Goal: Check status: Check status

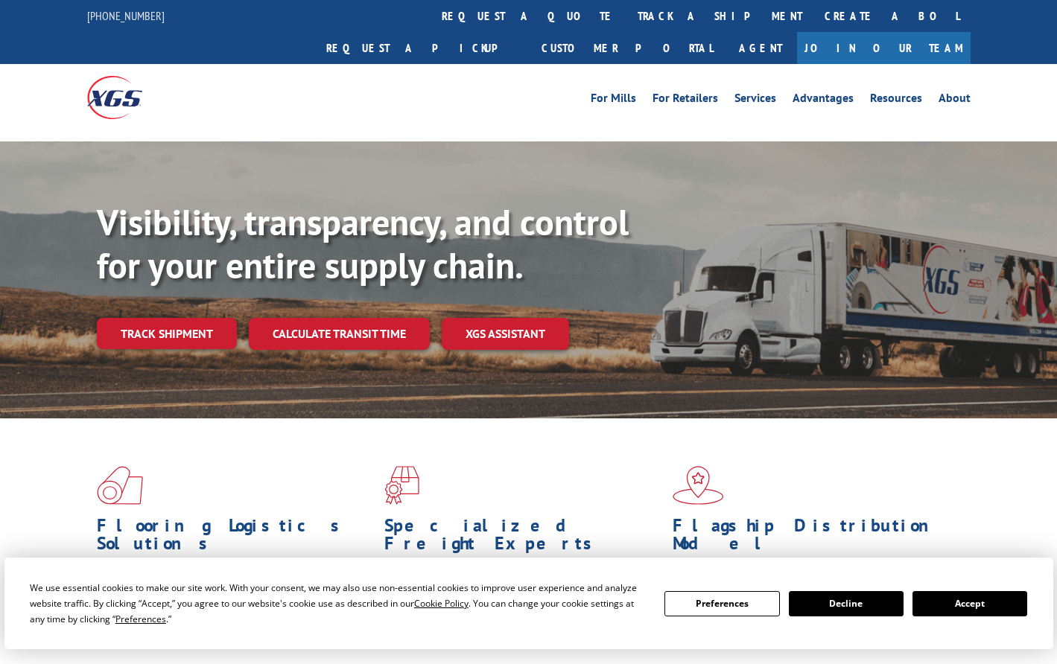
scroll to position [232, 0]
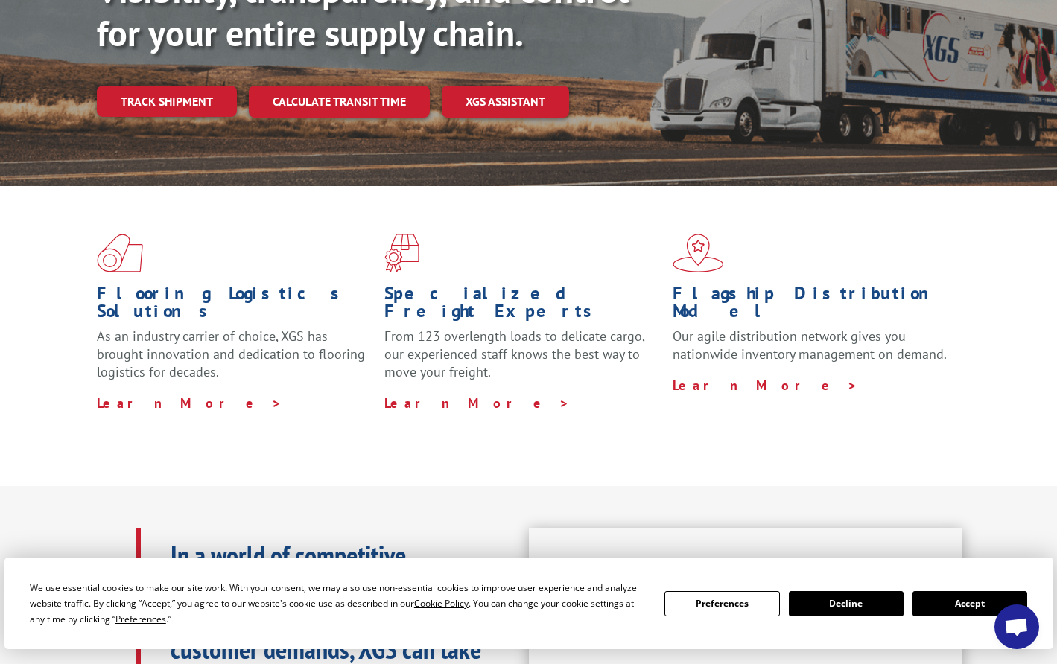
click at [975, 597] on button "Accept" at bounding box center [969, 603] width 115 height 25
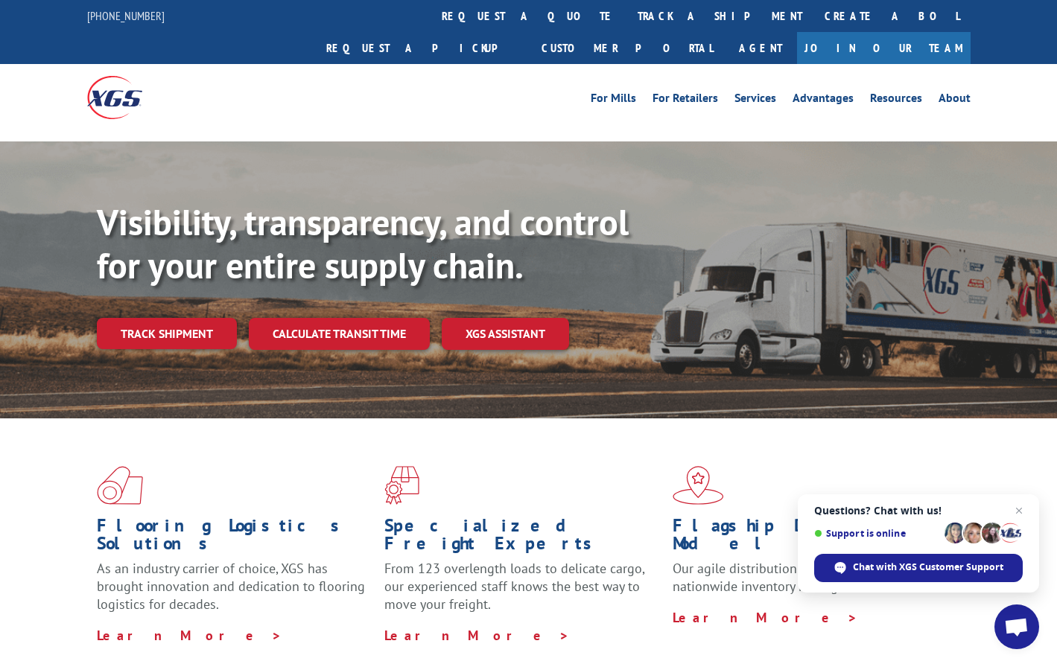
scroll to position [0, 0]
click at [626, 16] on link "track a shipment" at bounding box center [719, 16] width 187 height 32
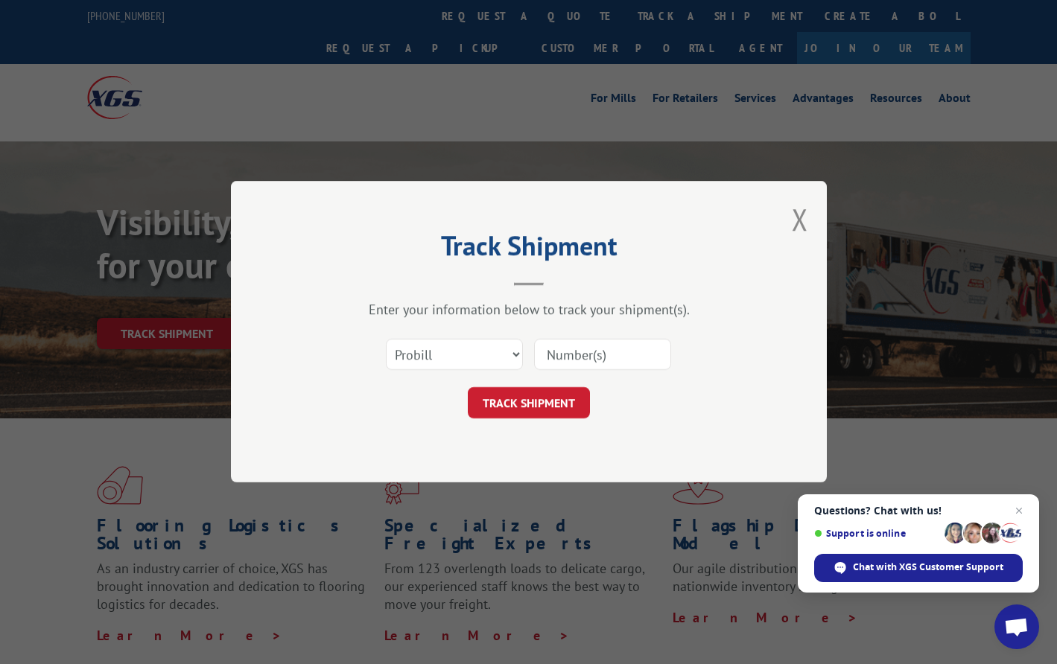
click at [566, 361] on input at bounding box center [602, 355] width 137 height 31
type input "1742300"
click at [528, 403] on button "TRACK SHIPMENT" at bounding box center [529, 403] width 122 height 31
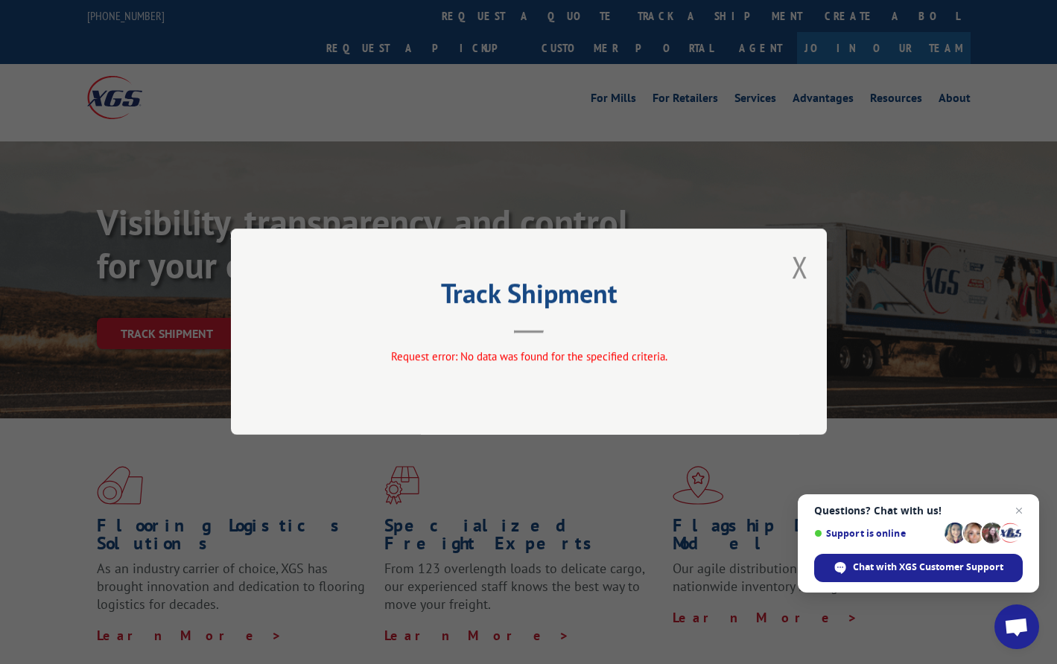
click at [801, 269] on button "Close modal" at bounding box center [800, 266] width 16 height 39
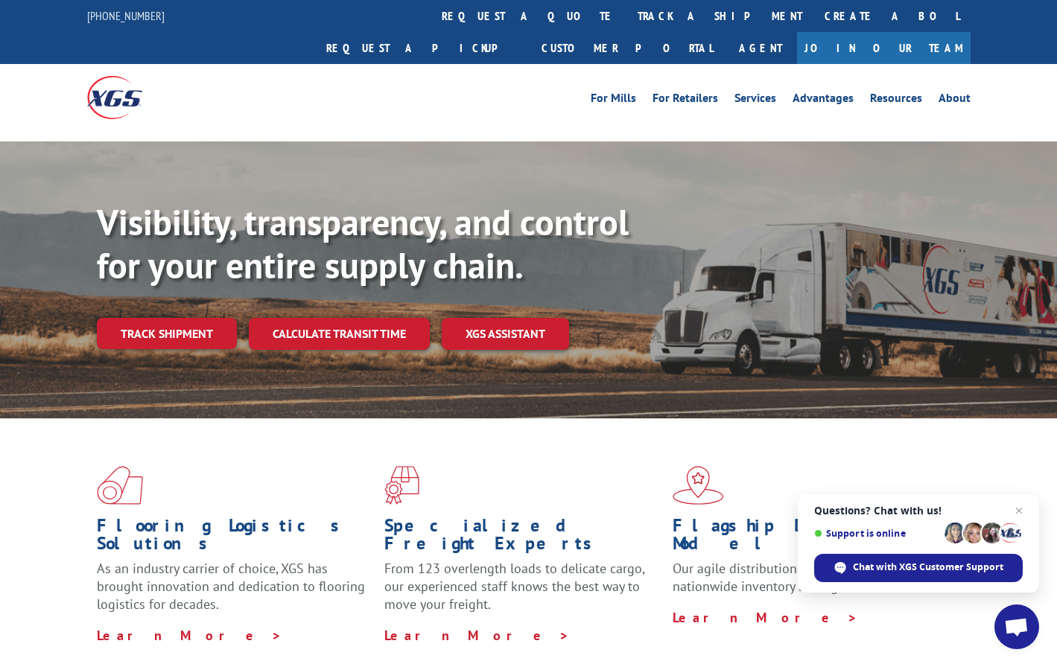
click at [185, 318] on link "Track shipment" at bounding box center [167, 333] width 140 height 31
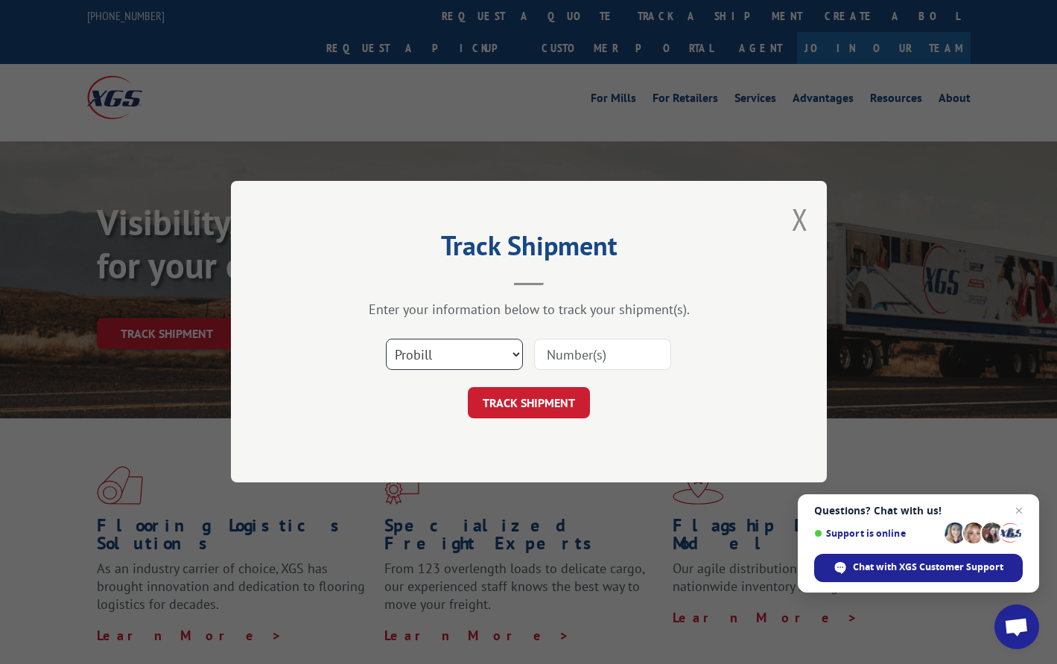
select select "po"
click at [555, 358] on input at bounding box center [602, 355] width 137 height 31
type input "1742300"
click at [528, 403] on button "TRACK SHIPMENT" at bounding box center [529, 403] width 122 height 31
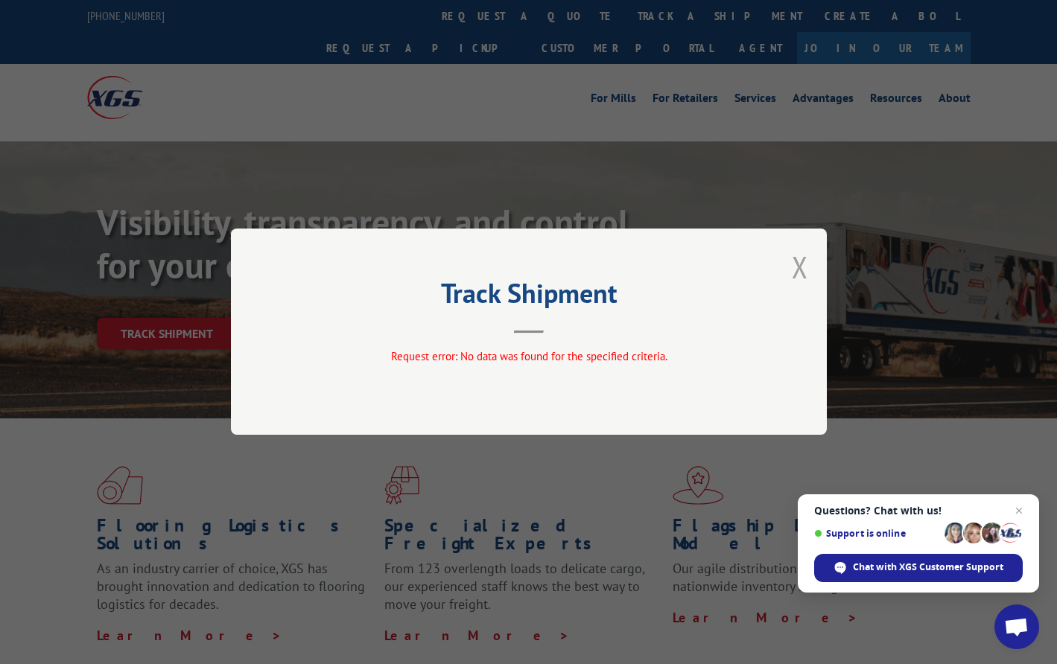
click at [793, 267] on button "Close modal" at bounding box center [800, 266] width 16 height 39
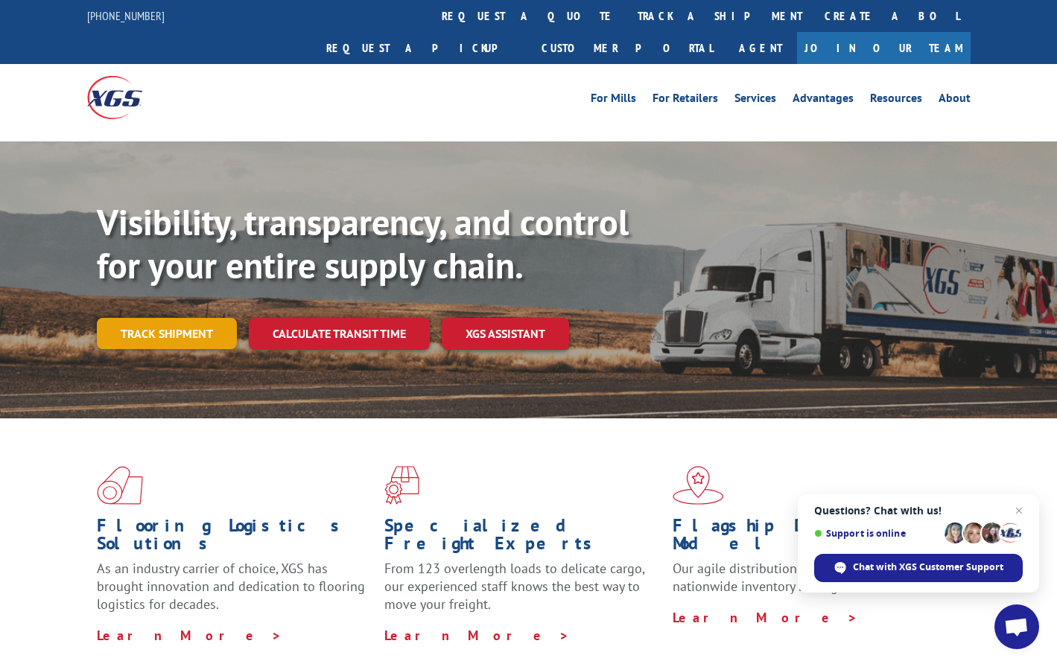
click at [151, 318] on link "Track shipment" at bounding box center [167, 333] width 140 height 31
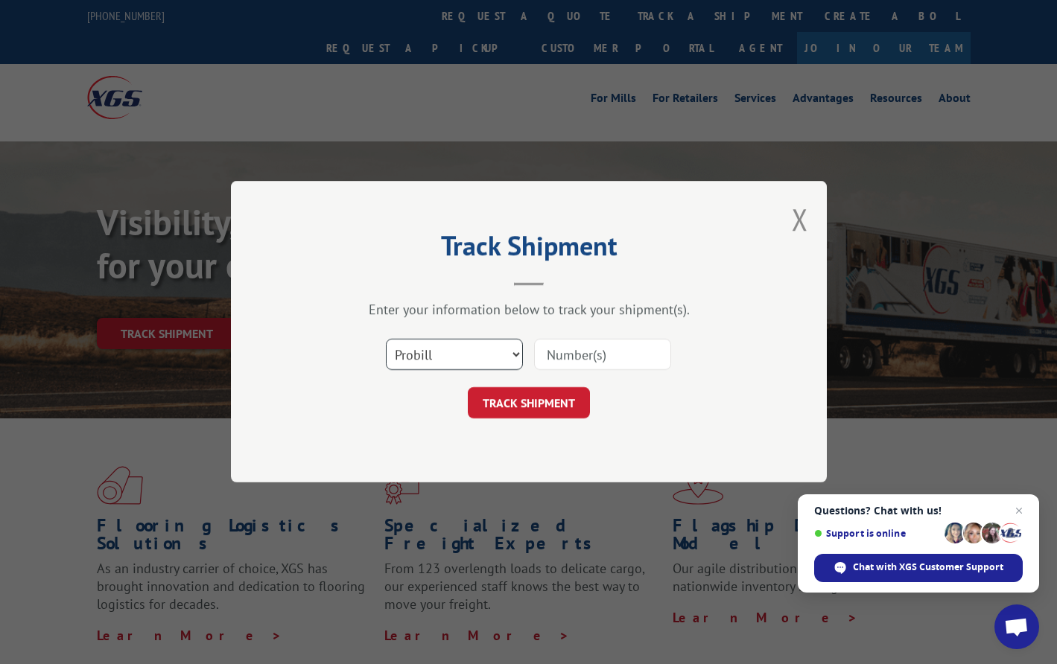
select select "bol"
click at [559, 355] on input at bounding box center [602, 355] width 137 height 31
type input "1742300"
click at [528, 403] on button "TRACK SHIPMENT" at bounding box center [529, 403] width 122 height 31
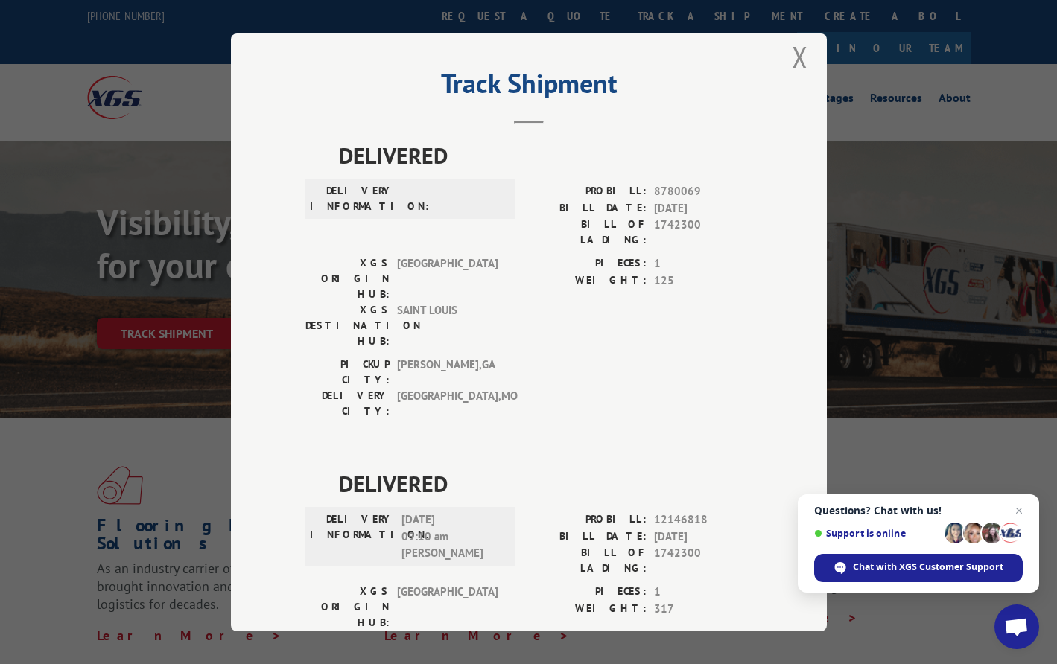
scroll to position [31, 0]
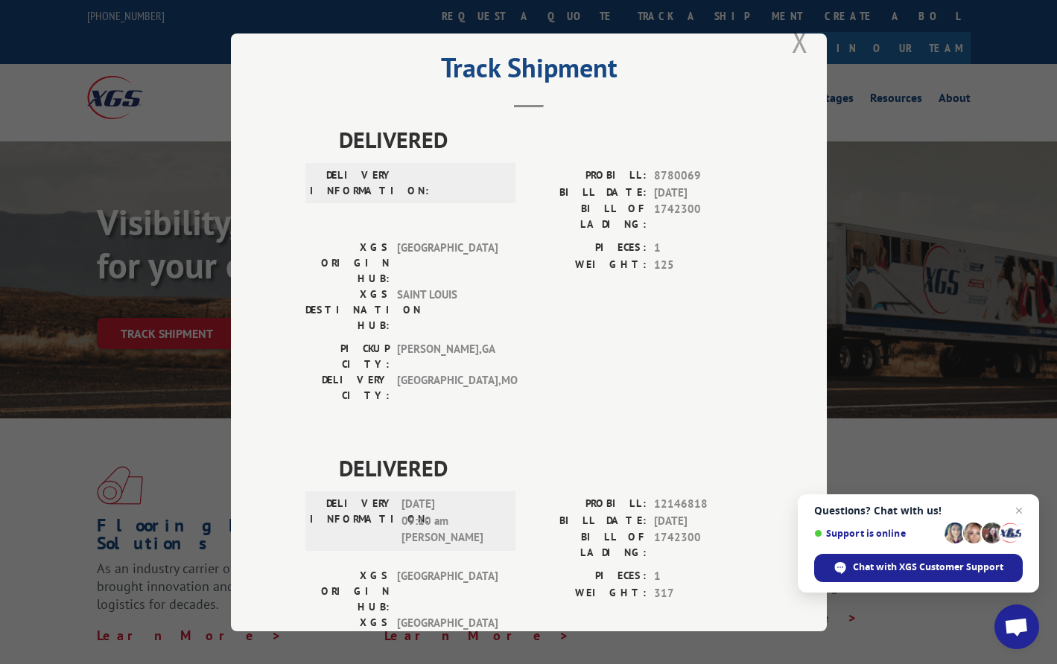
click at [795, 45] on button "Close modal" at bounding box center [800, 41] width 16 height 39
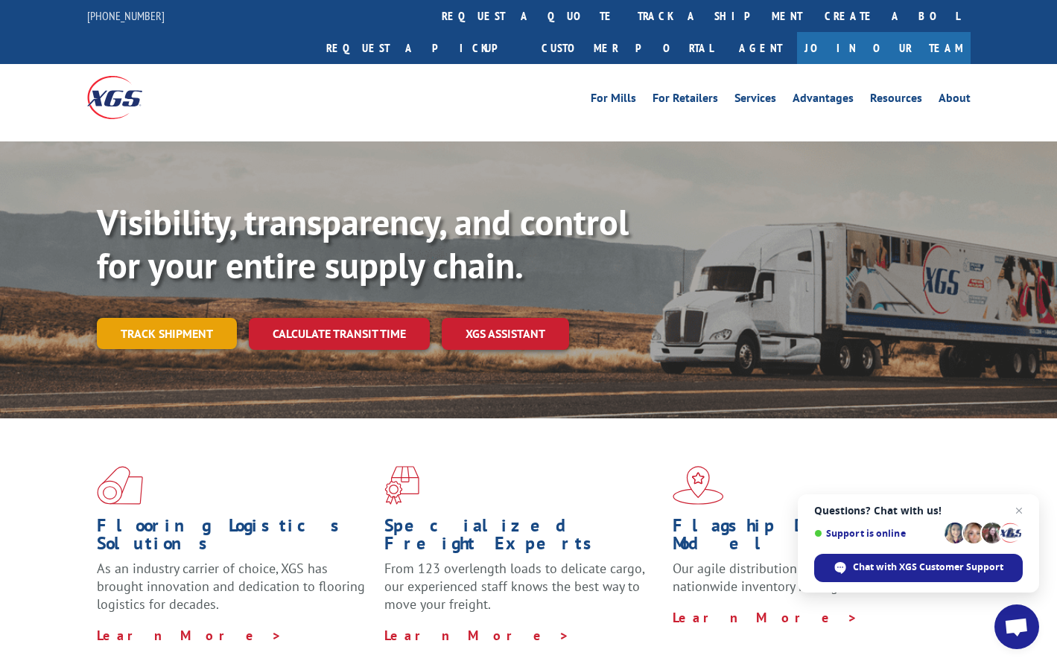
click at [168, 318] on link "Track shipment" at bounding box center [167, 333] width 140 height 31
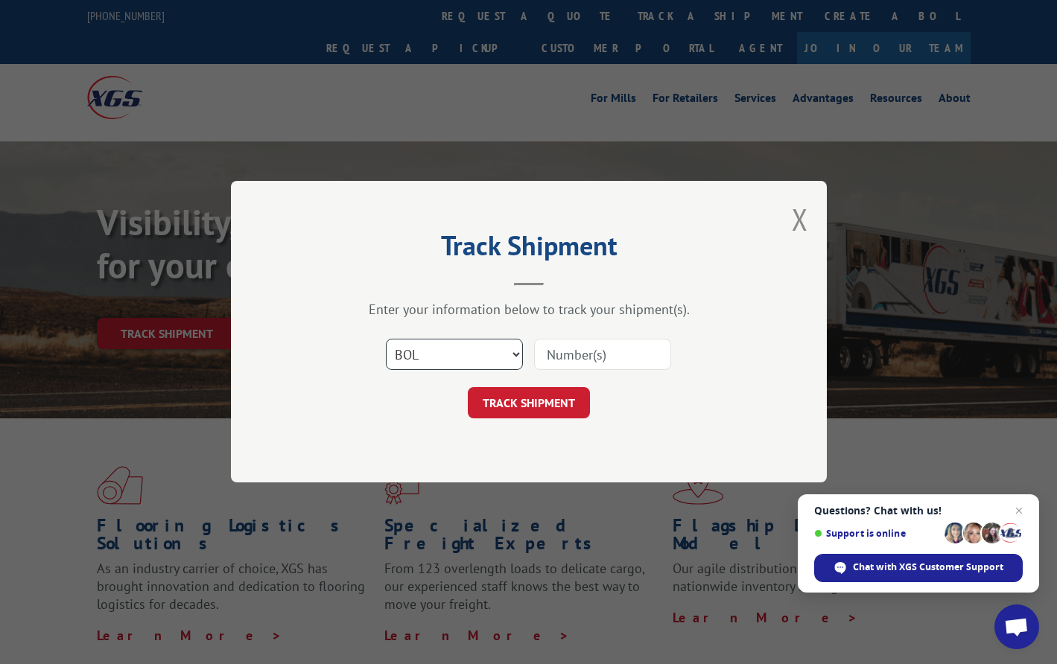
select select "po"
click at [559, 358] on input at bounding box center [602, 355] width 137 height 31
paste input "1001396920"
type input "1001396920"
click at [521, 408] on button "TRACK SHIPMENT" at bounding box center [529, 403] width 122 height 31
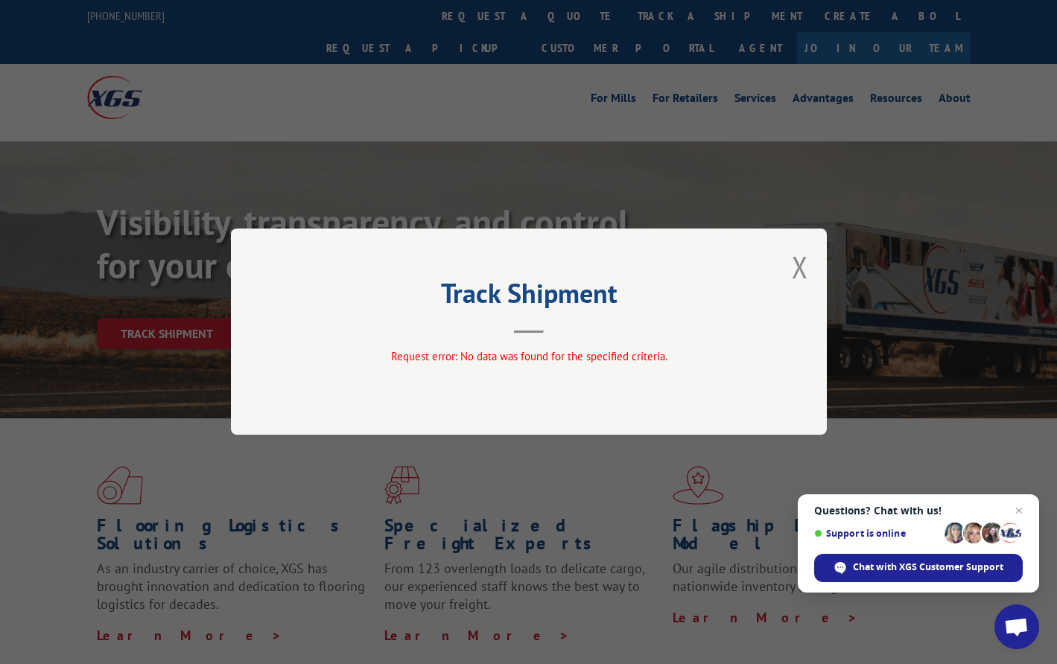
drag, startPoint x: 801, startPoint y: 270, endPoint x: 773, endPoint y: 250, distance: 34.1
click at [800, 270] on button "Close modal" at bounding box center [800, 266] width 16 height 39
